Goal: Task Accomplishment & Management: Complete application form

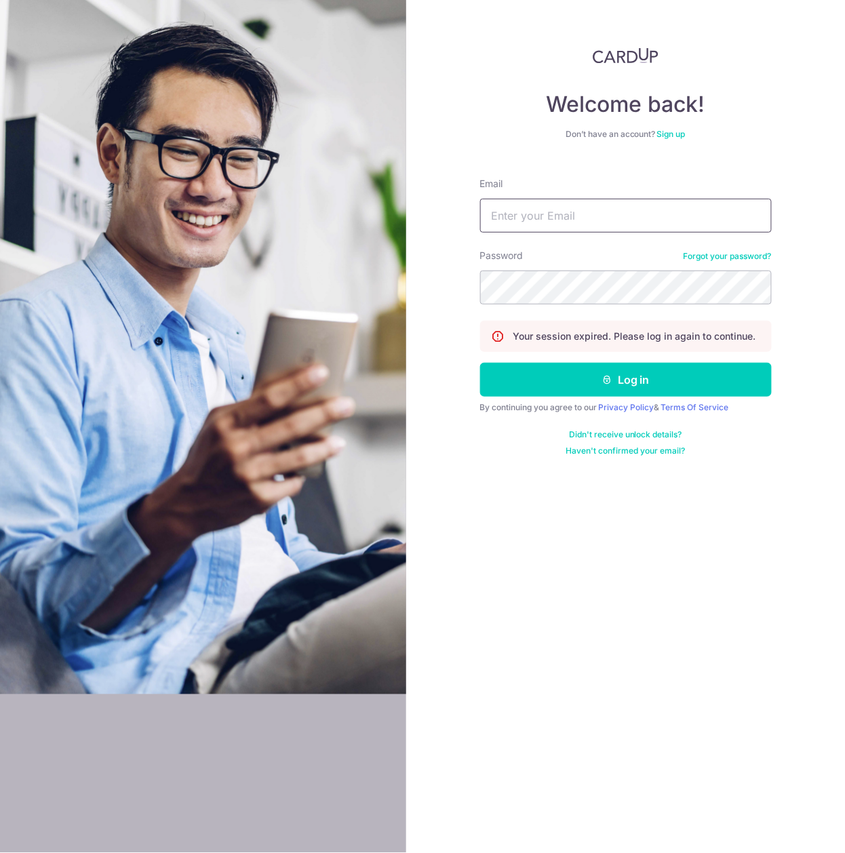
click at [536, 214] on input "Email" at bounding box center [626, 216] width 292 height 34
type input "div@eyebracesclinic.com"
click at [480, 363] on button "Log in" at bounding box center [626, 380] width 292 height 34
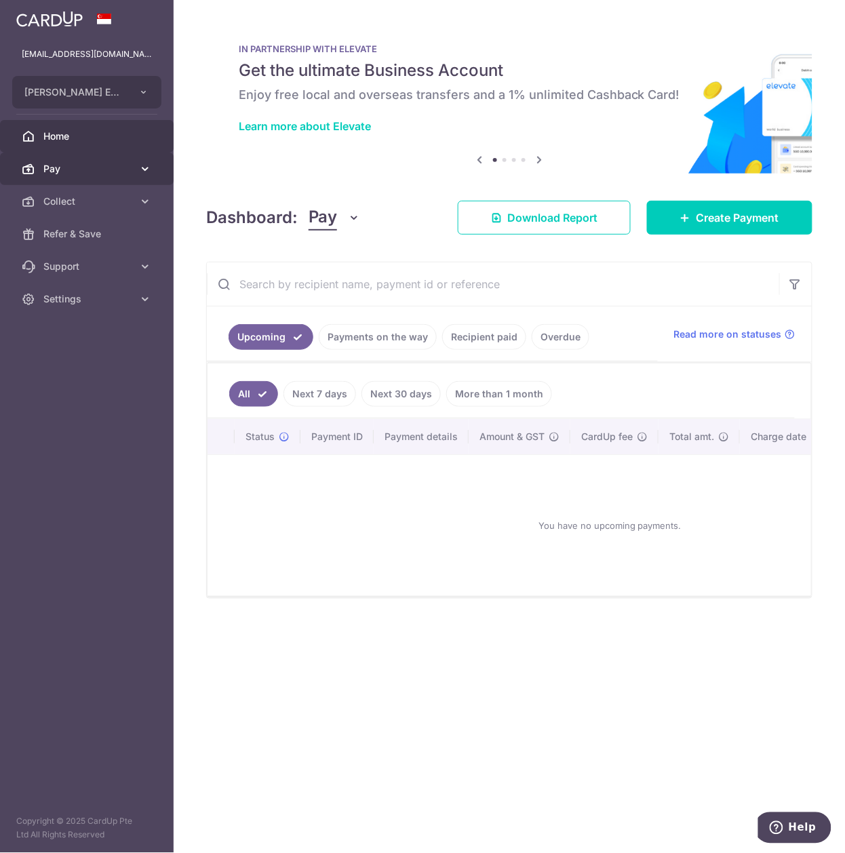
click at [101, 182] on link "Pay" at bounding box center [87, 169] width 174 height 33
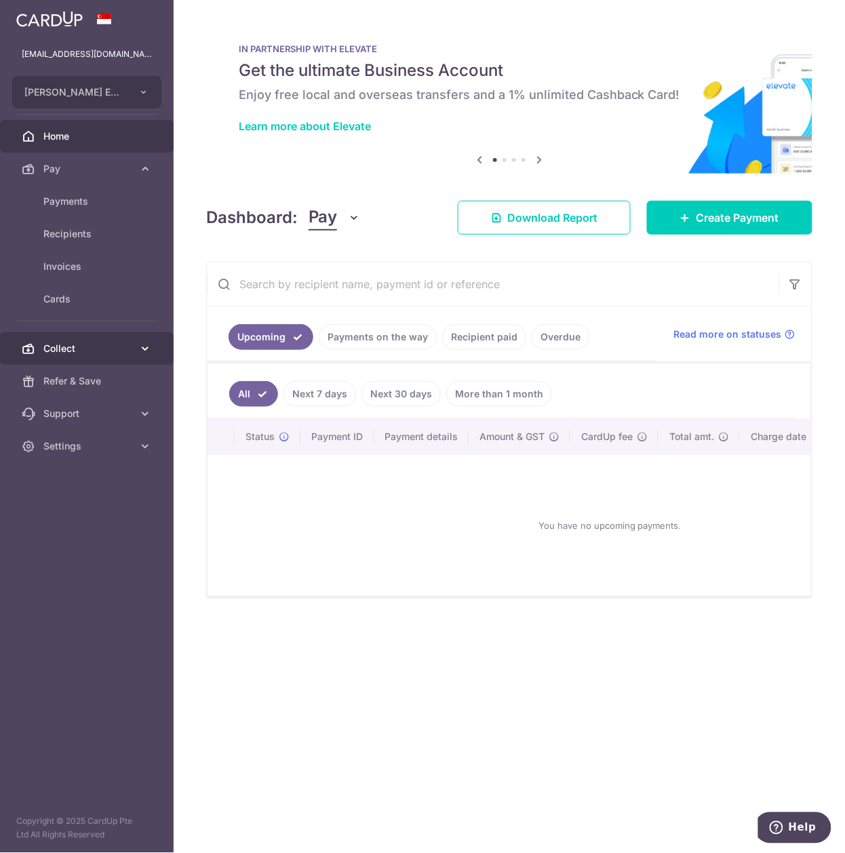
click at [75, 339] on link "Collect" at bounding box center [87, 348] width 174 height 33
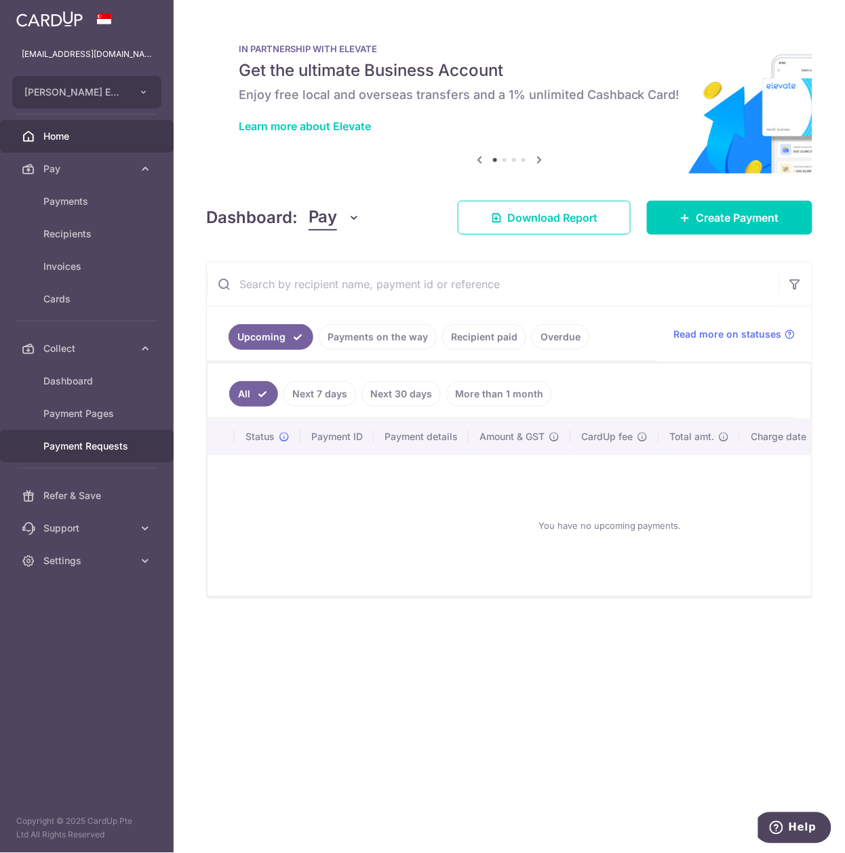
click at [74, 443] on span "Payment Requests" at bounding box center [88, 446] width 90 height 14
click at [84, 449] on span "Payment Requests" at bounding box center [88, 446] width 90 height 14
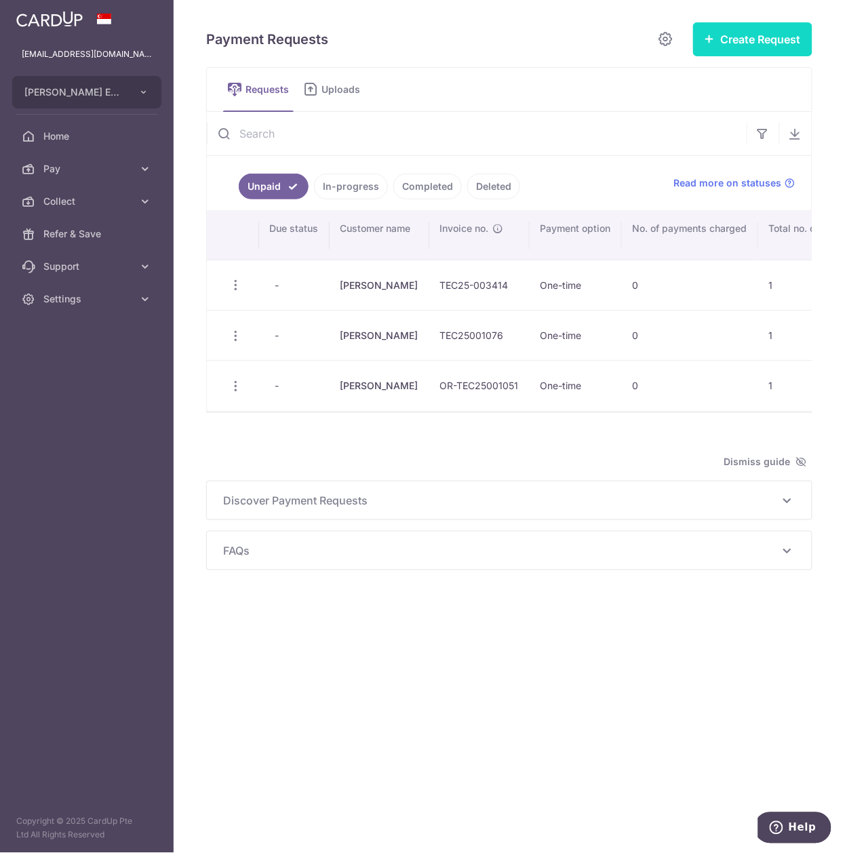
click at [715, 41] on button "Create Request" at bounding box center [752, 39] width 119 height 34
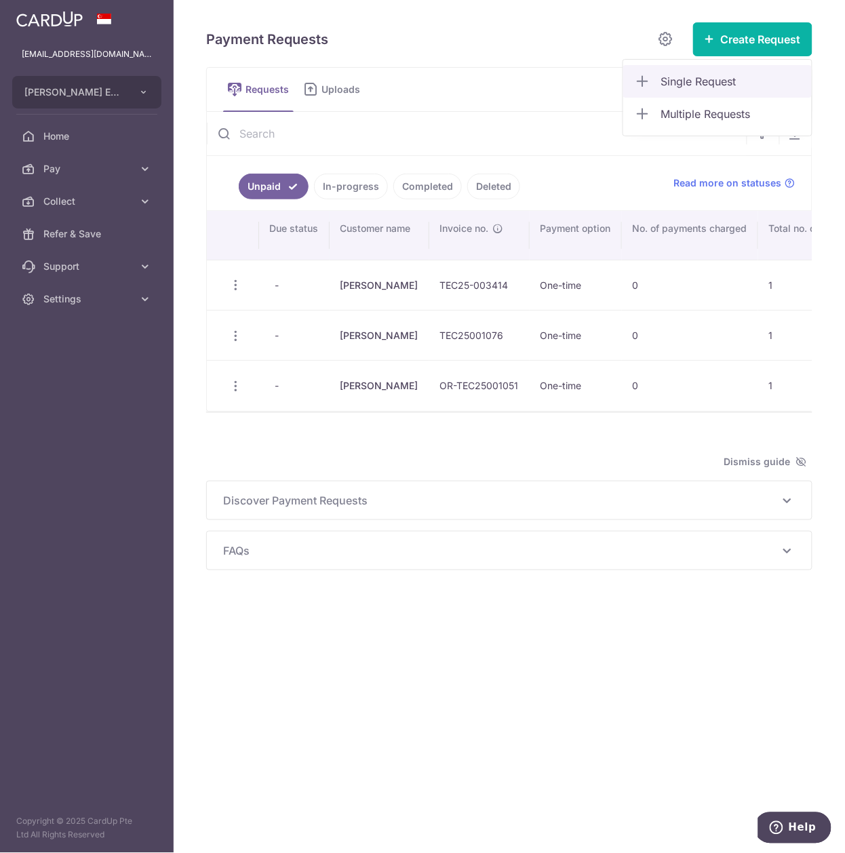
click at [700, 85] on span "Single Request" at bounding box center [731, 81] width 140 height 16
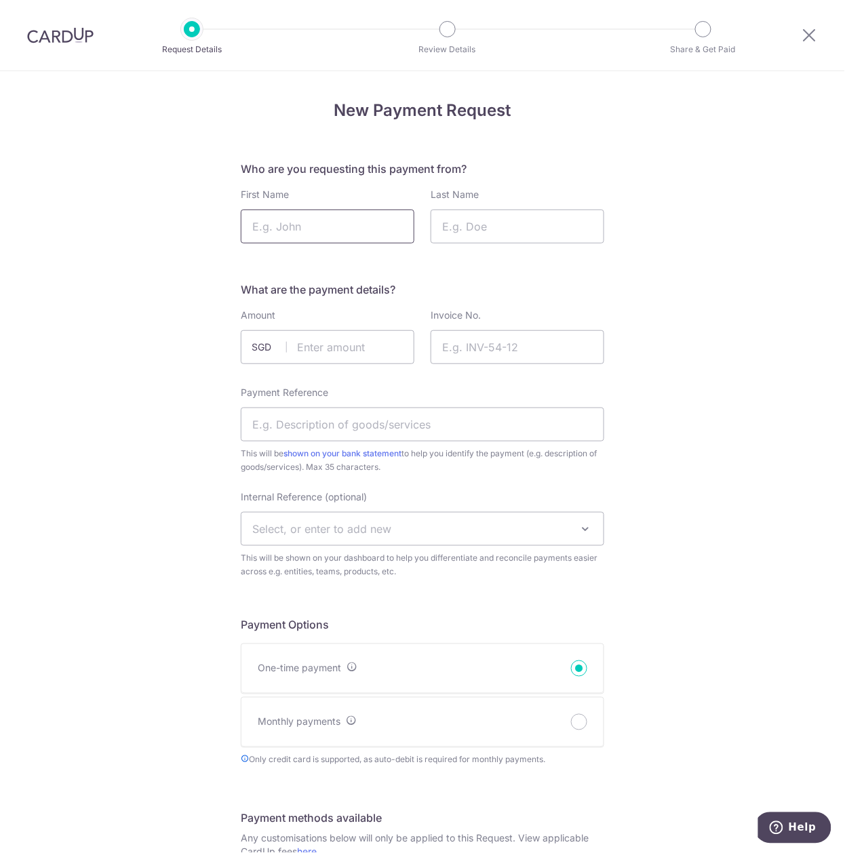
click at [347, 229] on input "First Name" at bounding box center [328, 227] width 174 height 34
type input "Ian"
click at [504, 239] on input "Last Name" at bounding box center [518, 227] width 174 height 34
type input "Yip"
drag, startPoint x: 365, startPoint y: 350, endPoint x: 387, endPoint y: 347, distance: 21.9
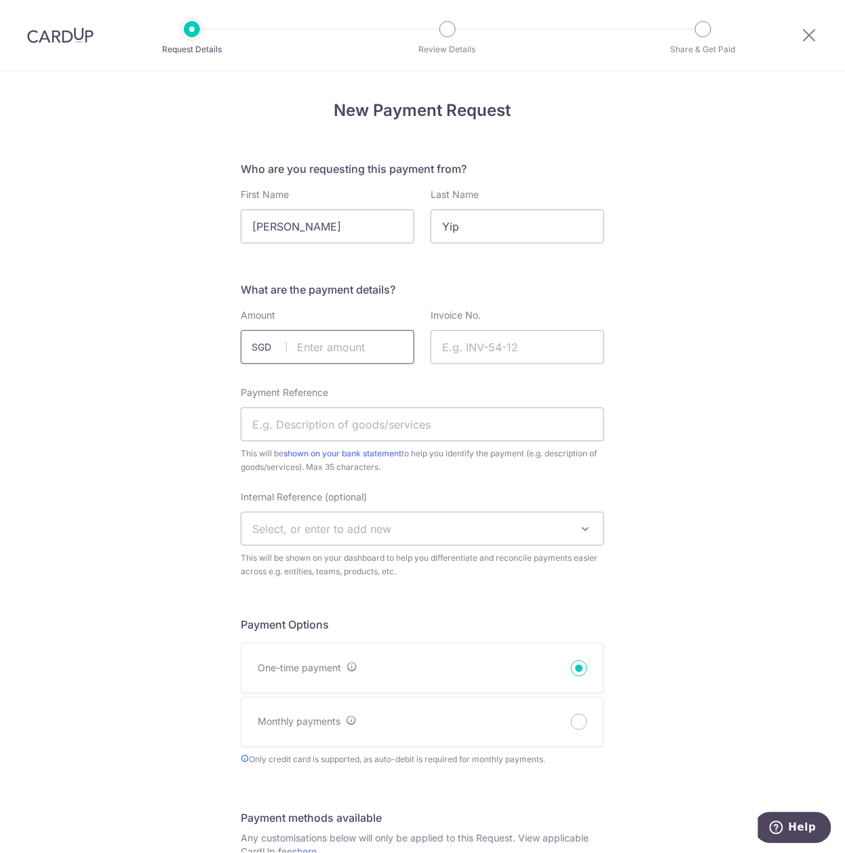
click at [365, 350] on input "text" at bounding box center [328, 347] width 174 height 34
type input "163.50"
click at [525, 359] on input "Invoice No." at bounding box center [518, 347] width 174 height 34
paste input "OR-TEC25001140"
type input "OR-TEC25001140"
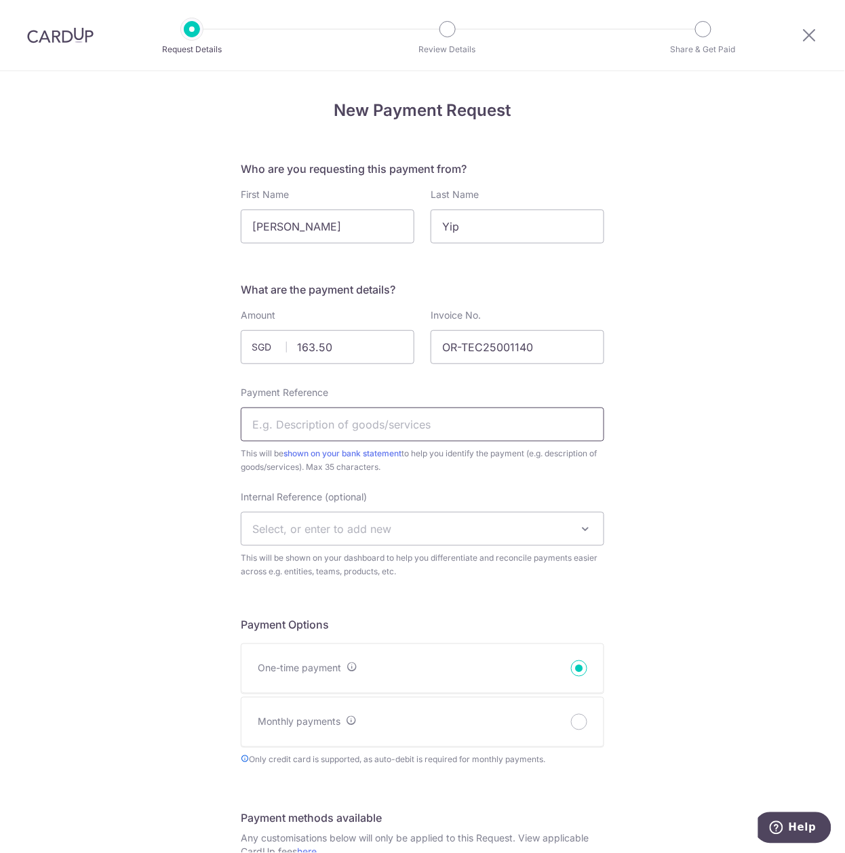
click at [514, 416] on input "Payment Reference" at bounding box center [422, 425] width 363 height 34
type input "Coopervision Biofinity x 2 boxes"
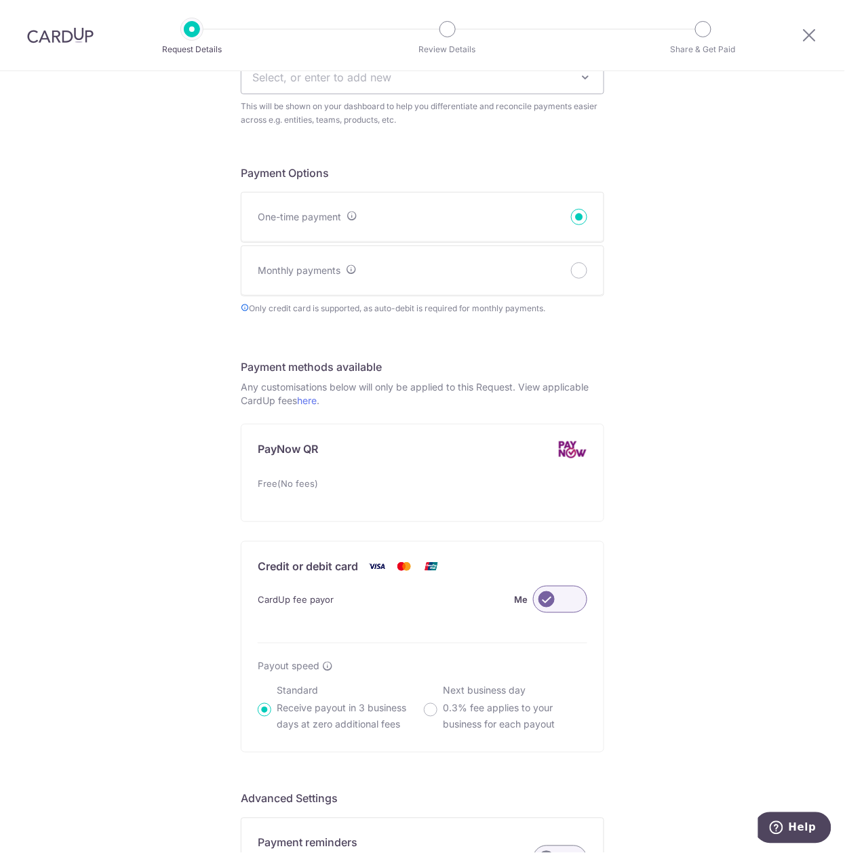
scroll to position [681, 0]
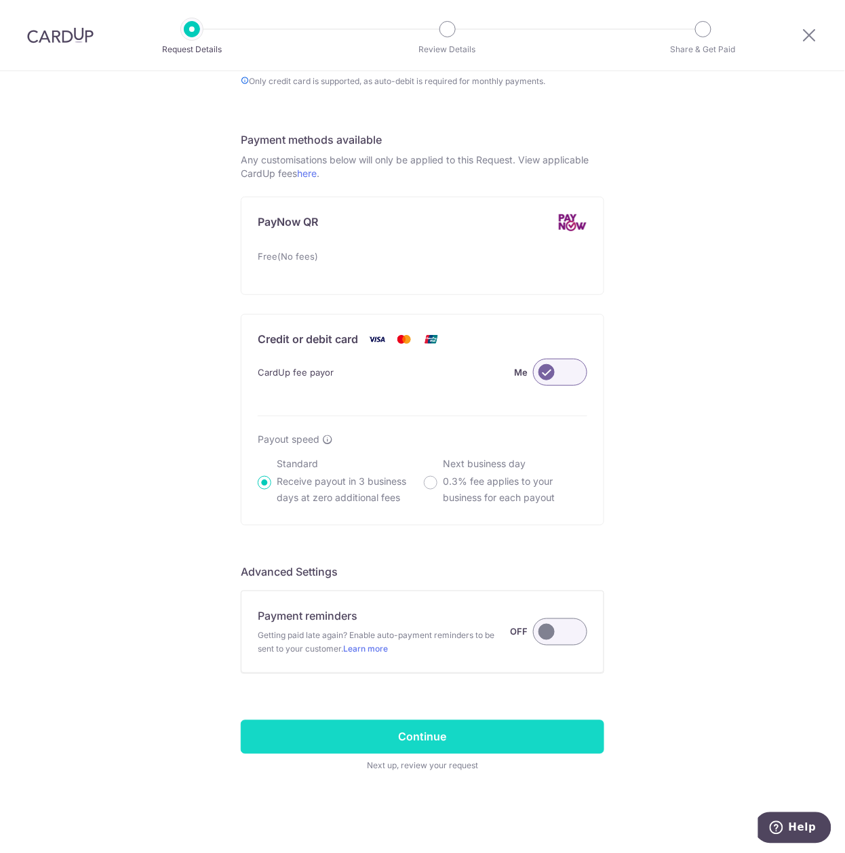
click at [519, 723] on input "Continue" at bounding box center [422, 737] width 363 height 34
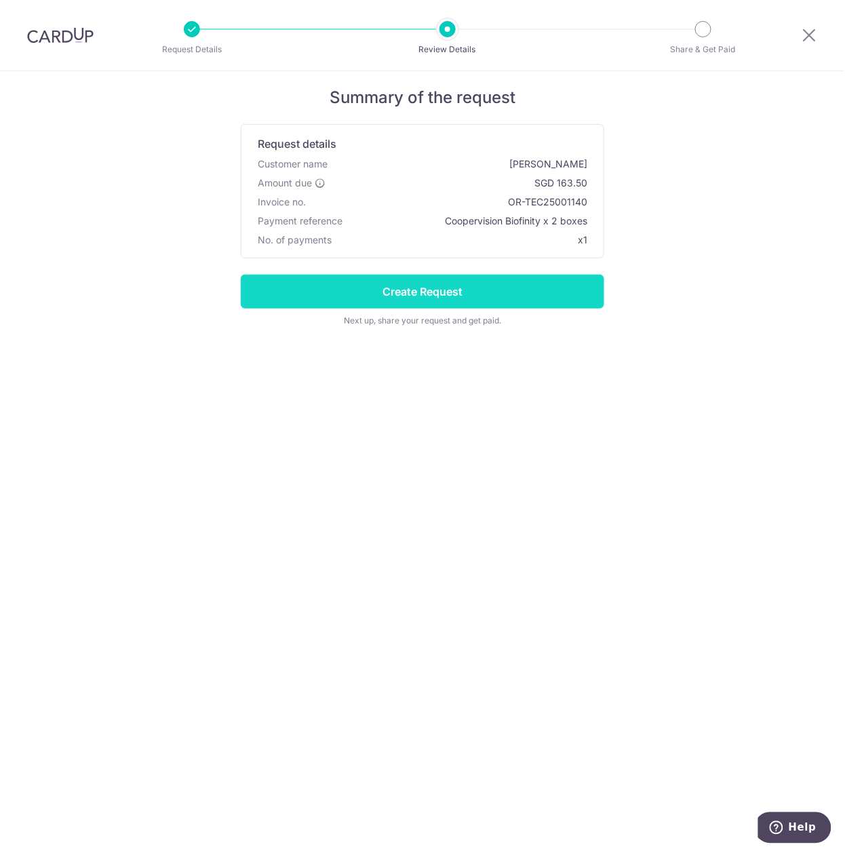
click at [467, 293] on input "Create Request" at bounding box center [422, 292] width 363 height 34
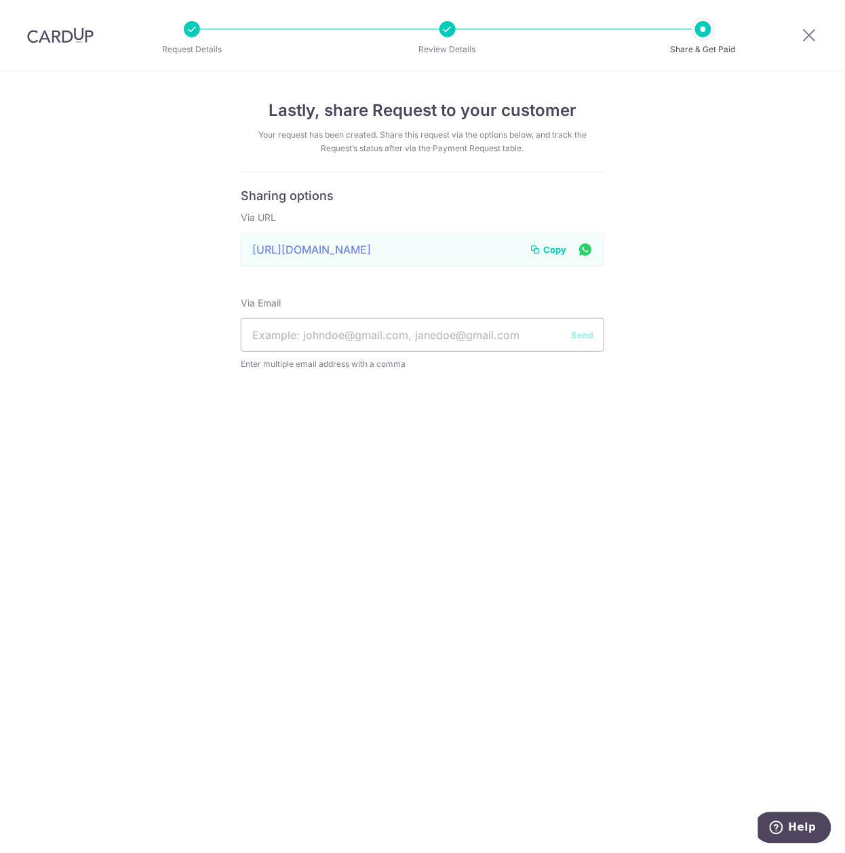
click at [541, 245] on button "Copy" at bounding box center [548, 250] width 37 height 14
click at [814, 37] on icon at bounding box center [809, 34] width 16 height 17
